Goal: Task Accomplishment & Management: Manage account settings

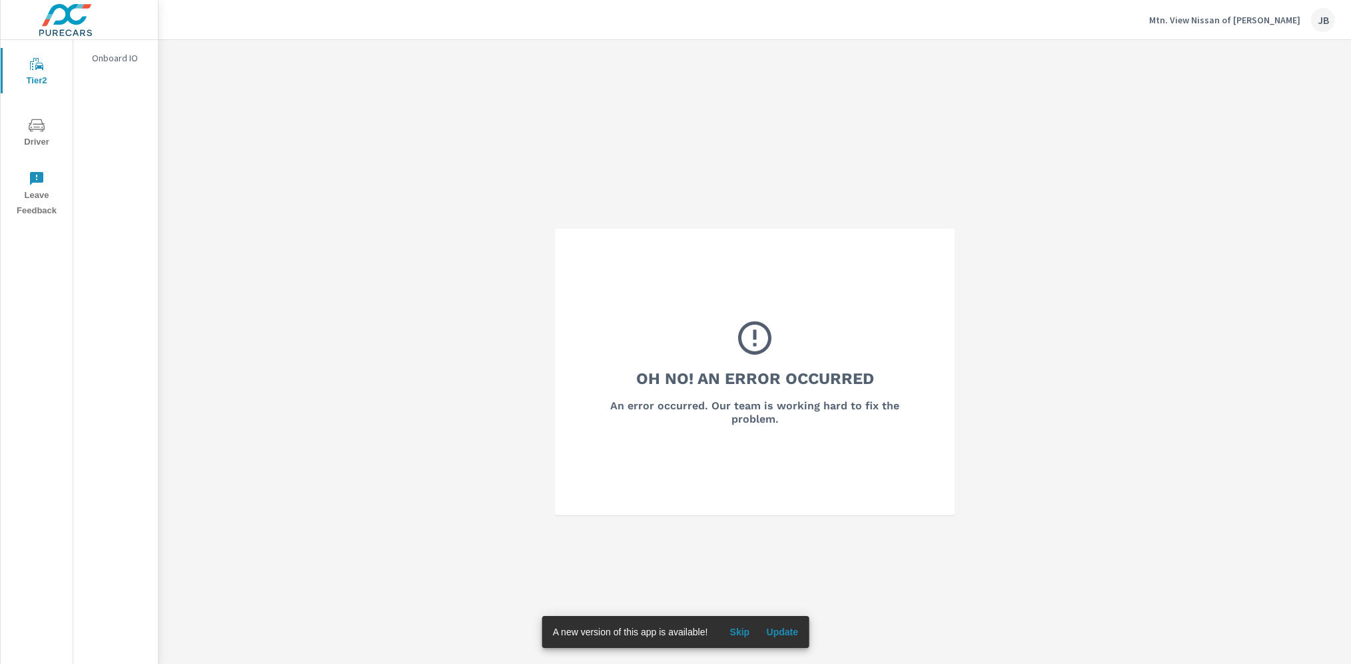
click at [1234, 24] on p "Mtn. View Nissan of Dalton" at bounding box center [1224, 20] width 151 height 12
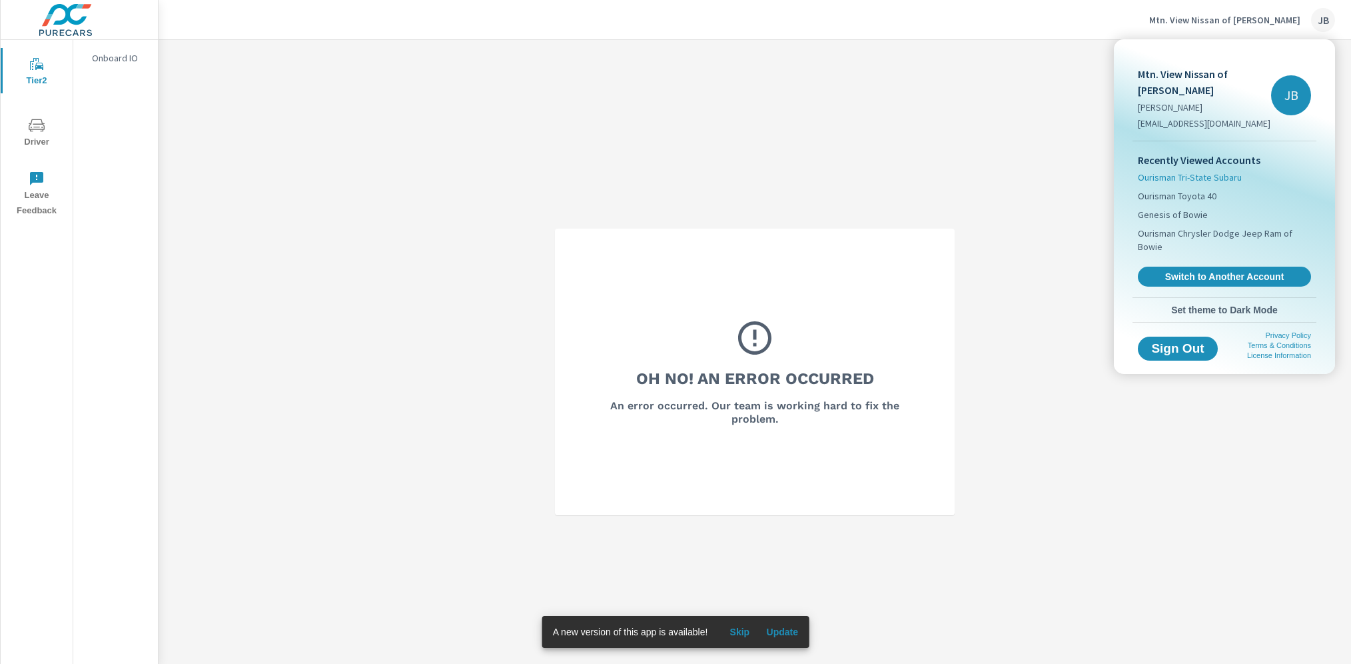
click at [1201, 171] on span "Ourisman Tri-State Subaru" at bounding box center [1190, 177] width 104 height 13
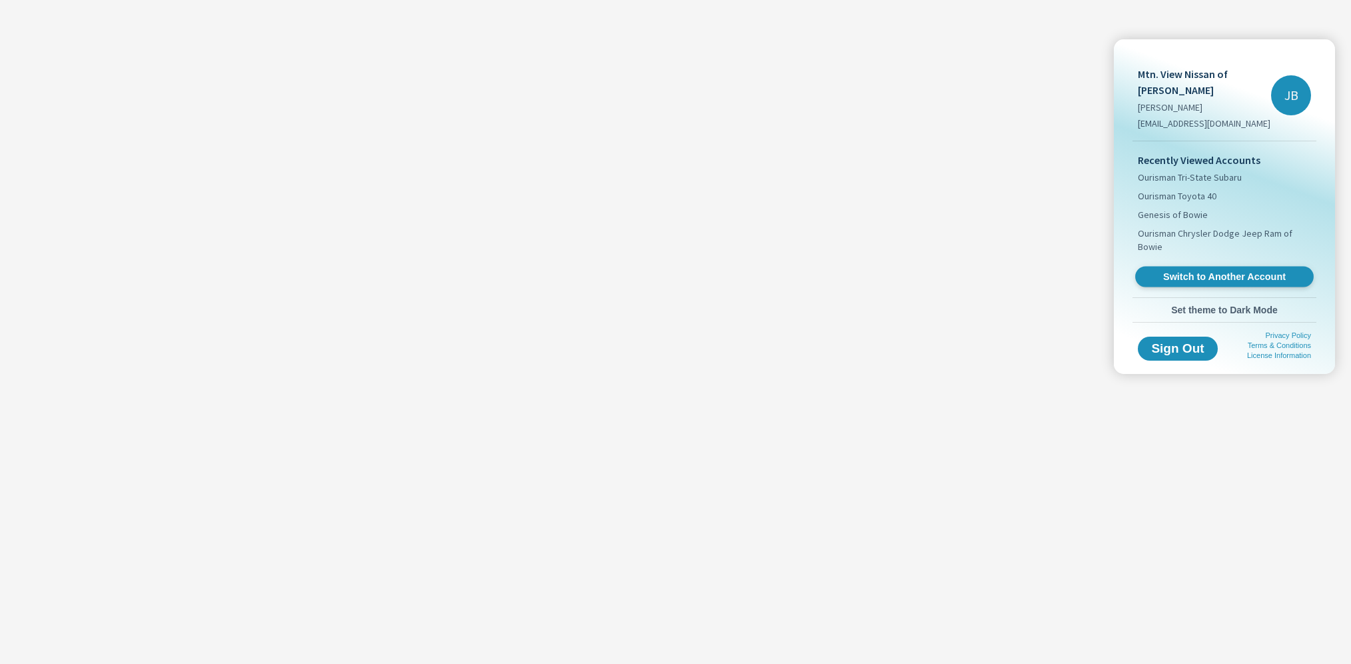
click at [1157, 271] on span "Switch to Another Account" at bounding box center [1224, 277] width 163 height 13
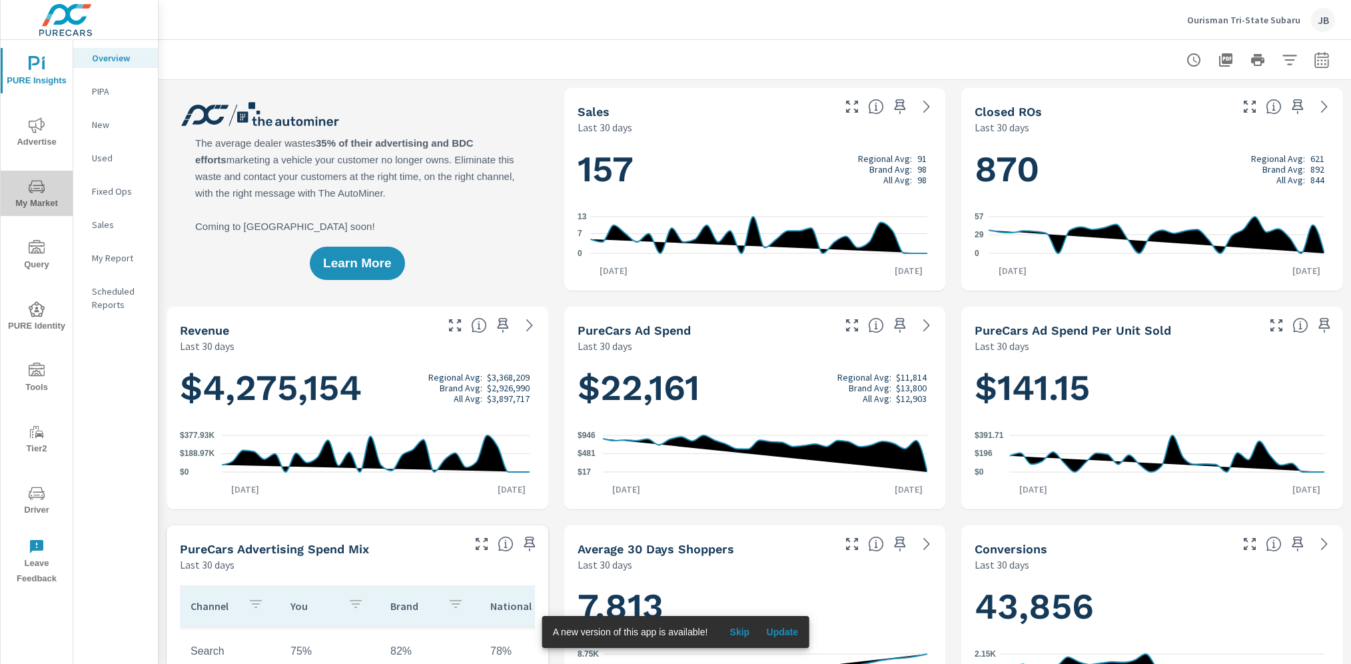
click at [45, 183] on span "My Market" at bounding box center [37, 195] width 64 height 33
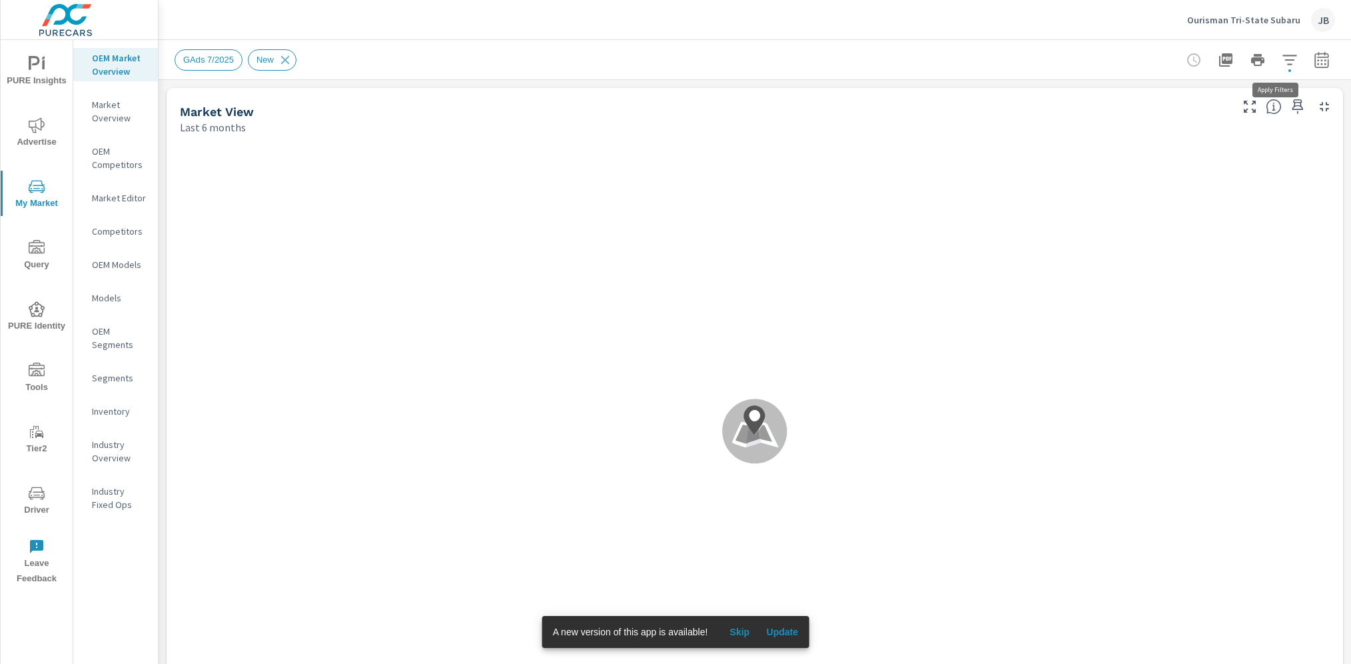
click at [1282, 65] on icon "button" at bounding box center [1290, 60] width 16 height 16
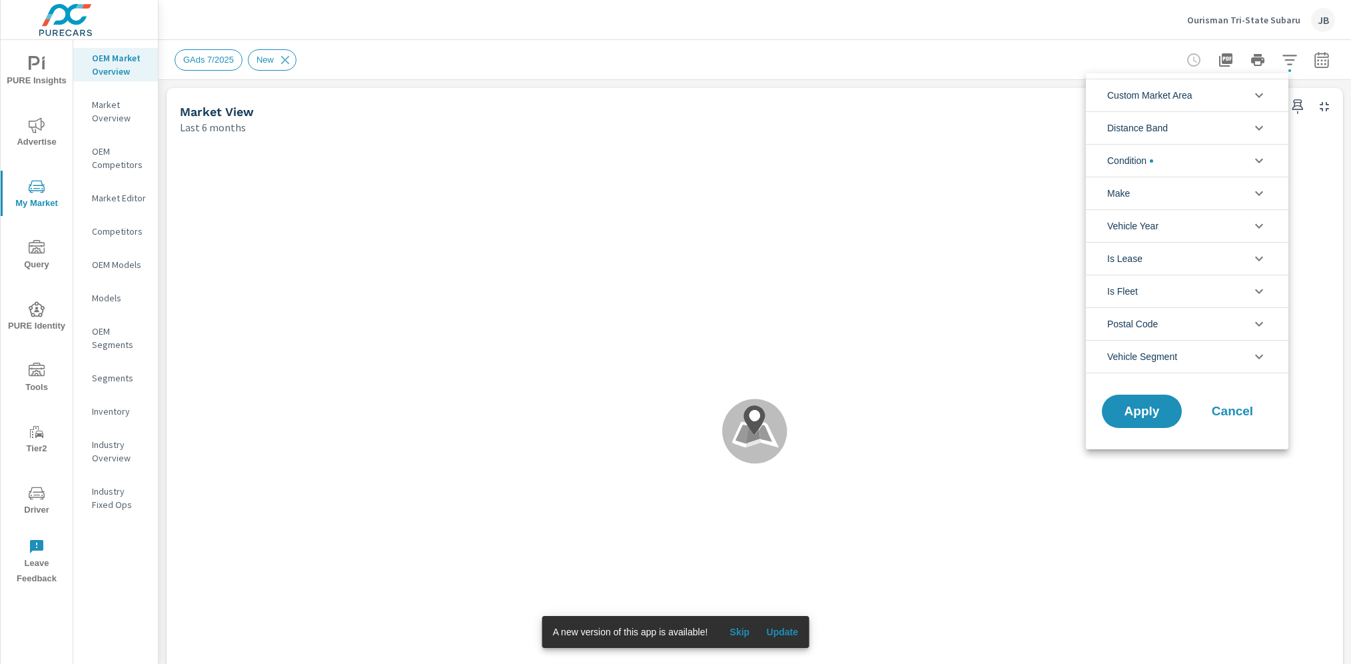
click at [1166, 100] on span "Custom Market Area" at bounding box center [1149, 95] width 85 height 32
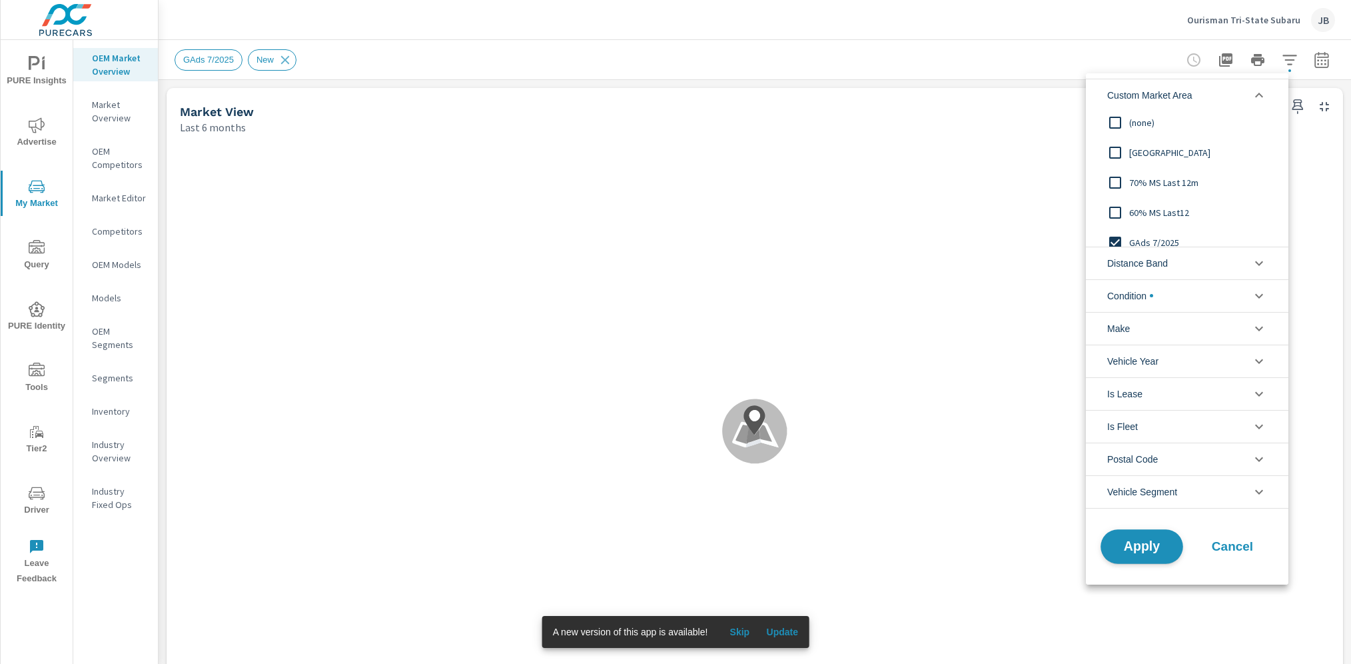
click at [1162, 546] on span "Apply" at bounding box center [1142, 546] width 55 height 13
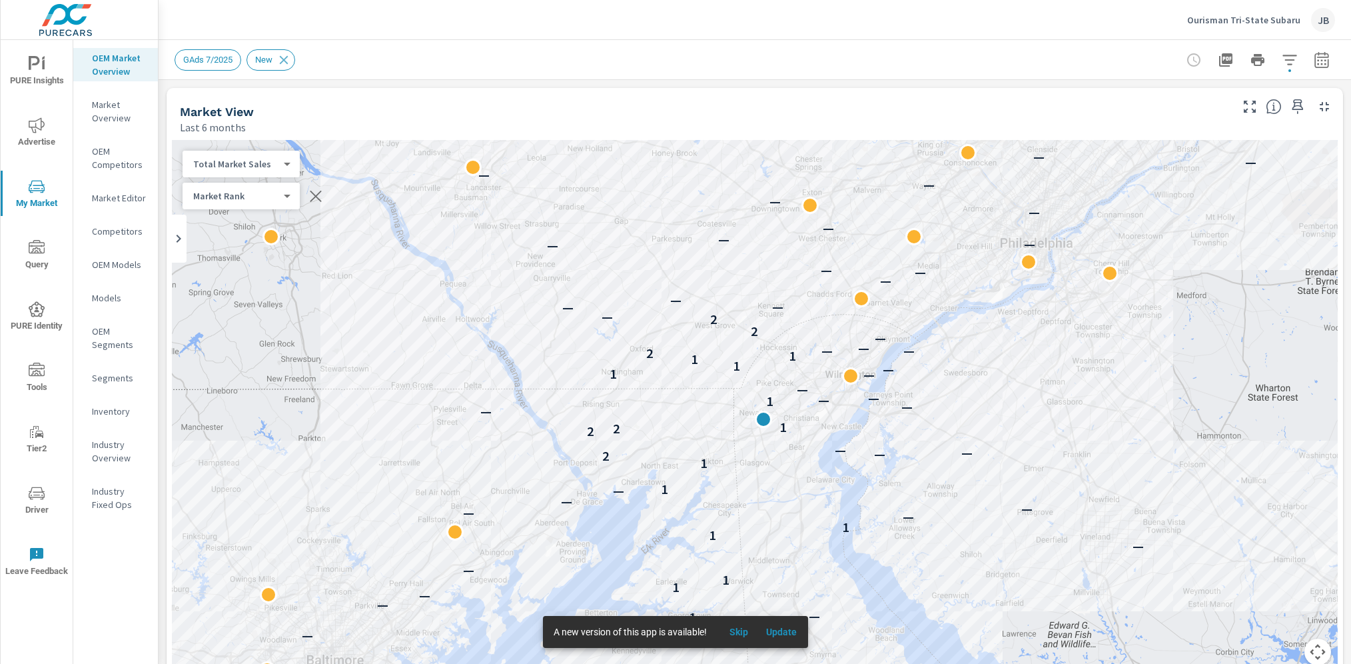
click at [742, 634] on span "Skip" at bounding box center [739, 632] width 32 height 12
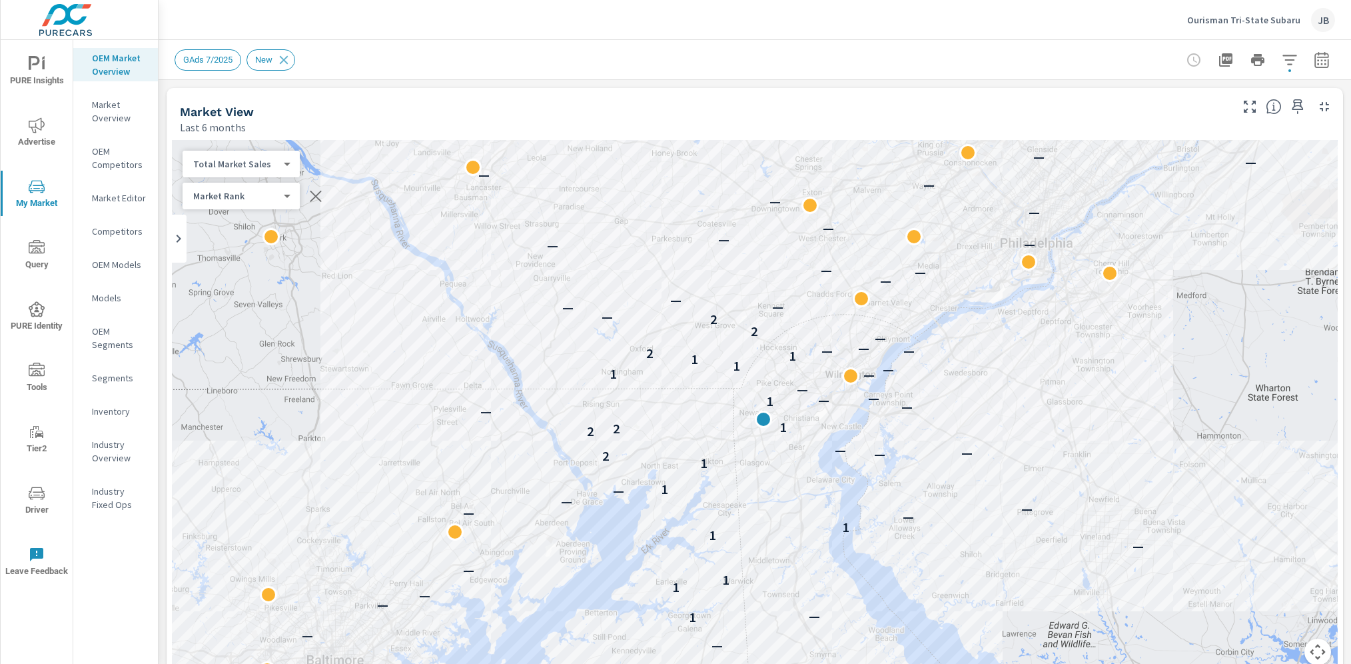
click at [1224, 14] on p "Ourisman Tri-State Subaru" at bounding box center [1243, 20] width 113 height 12
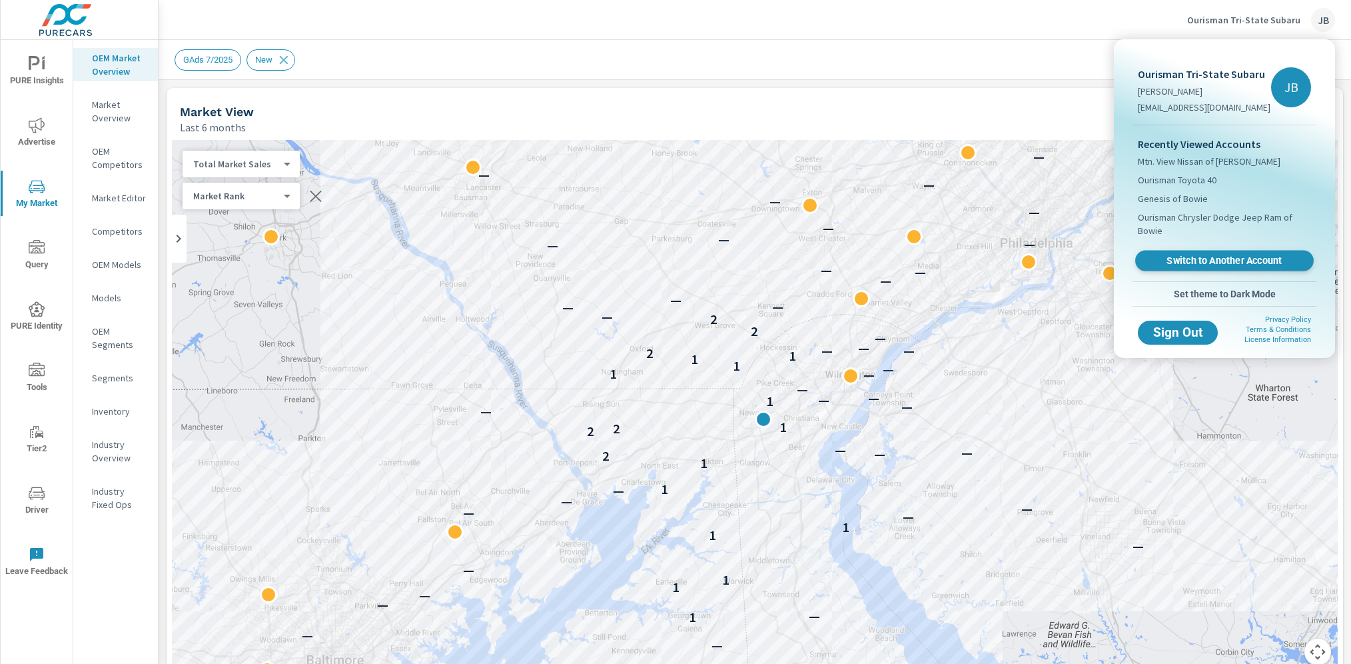
click at [1245, 259] on span "Switch to Another Account" at bounding box center [1224, 261] width 163 height 13
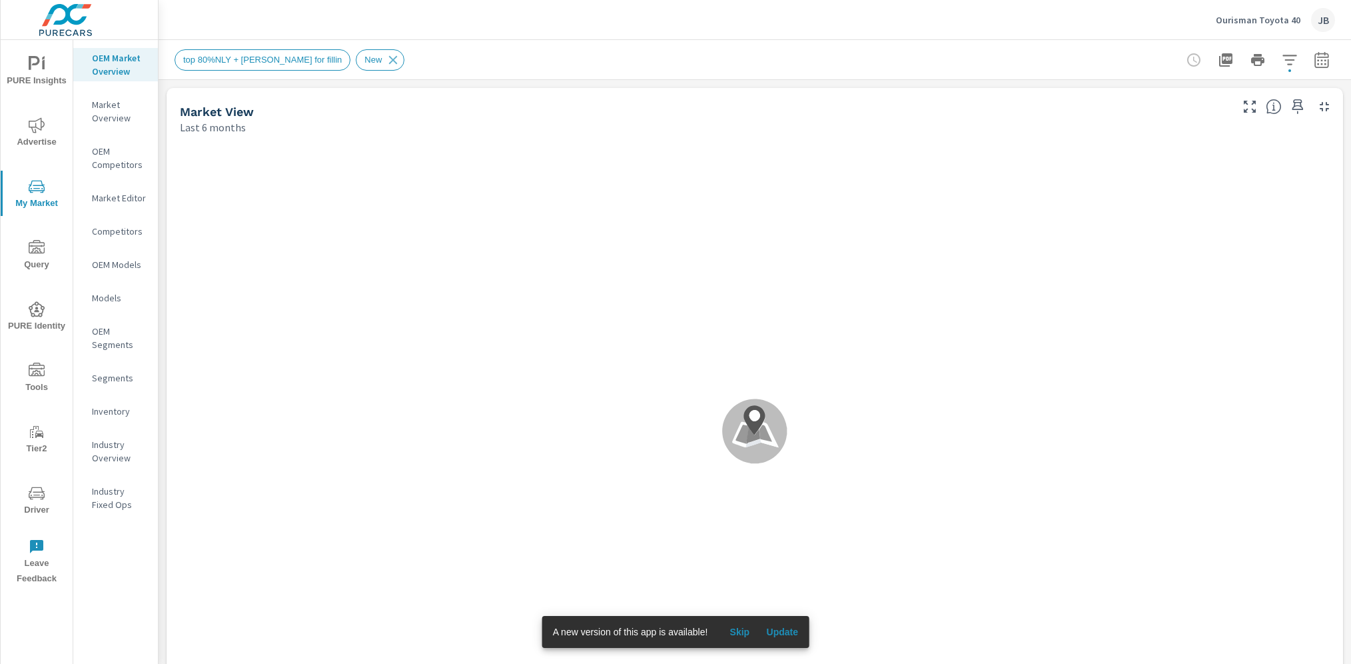
scroll to position [2566, 0]
